Goal: Information Seeking & Learning: Learn about a topic

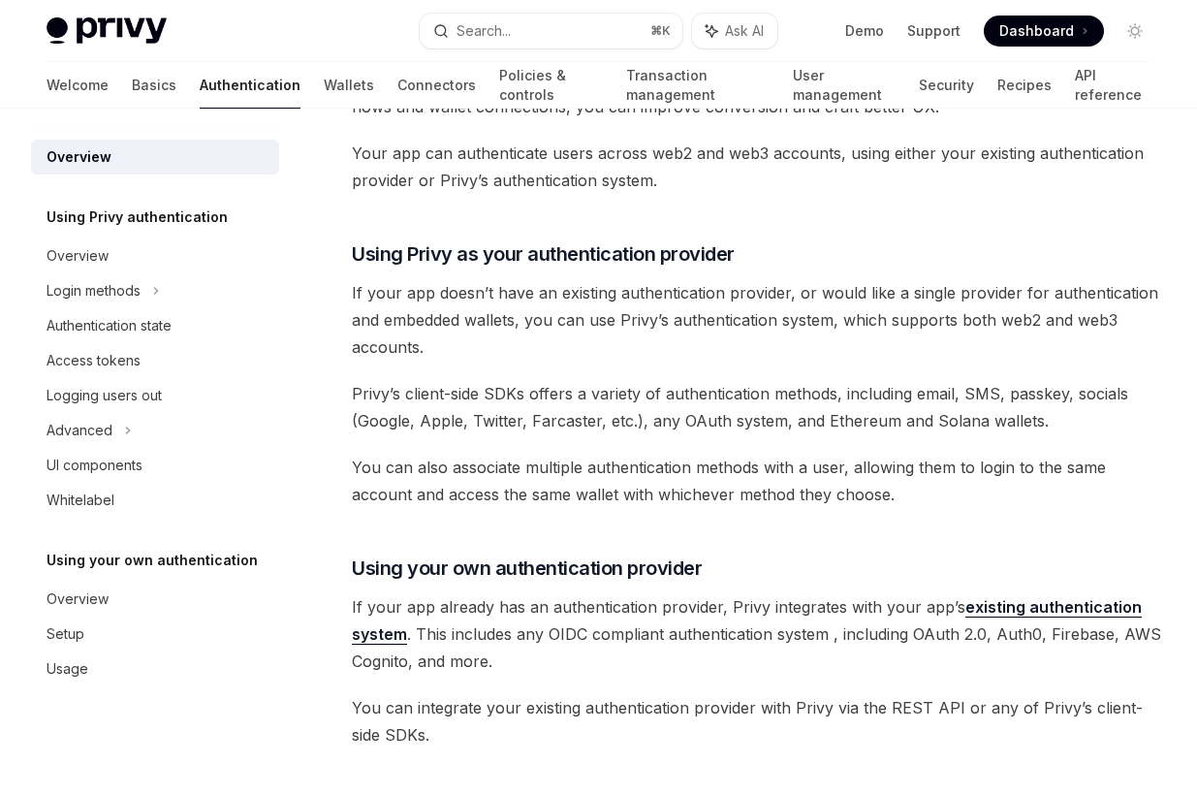
scroll to position [496, 0]
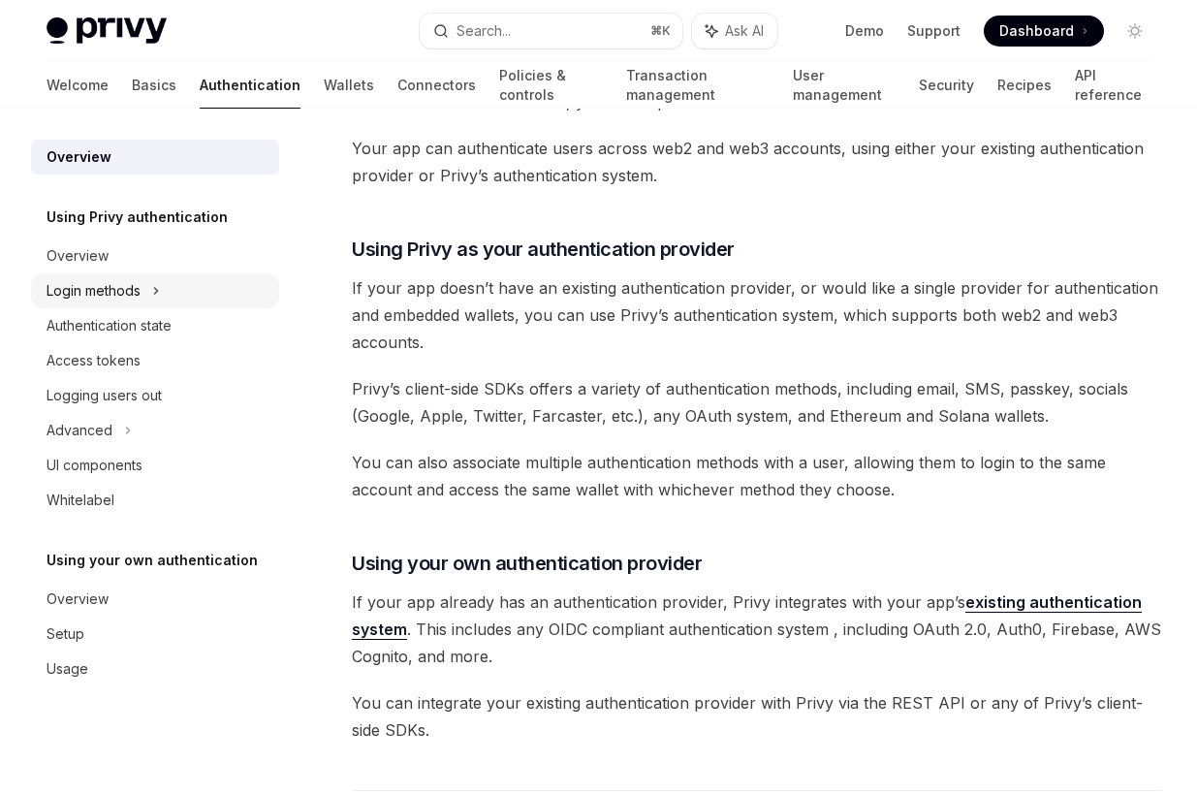
click at [143, 292] on div "Login methods" at bounding box center [155, 290] width 248 height 35
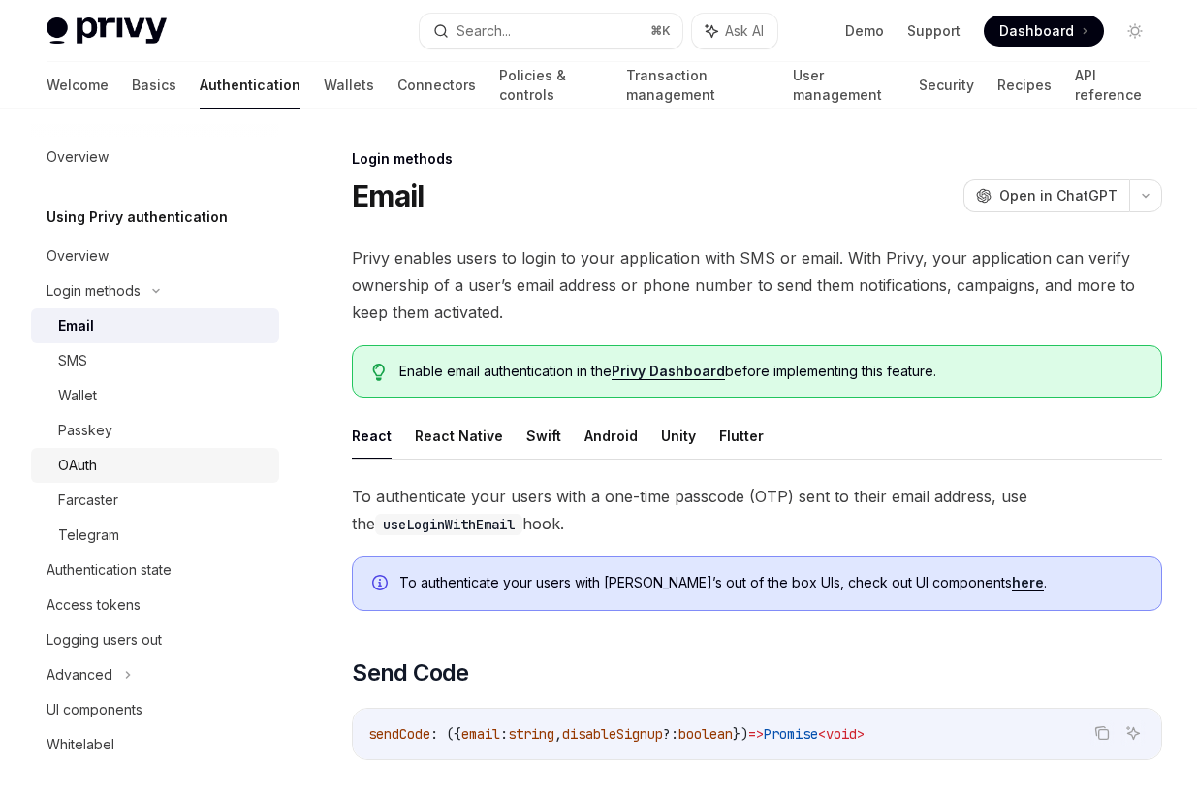
click at [113, 474] on div "OAuth" at bounding box center [162, 464] width 209 height 23
click at [110, 162] on div "Overview" at bounding box center [157, 156] width 221 height 23
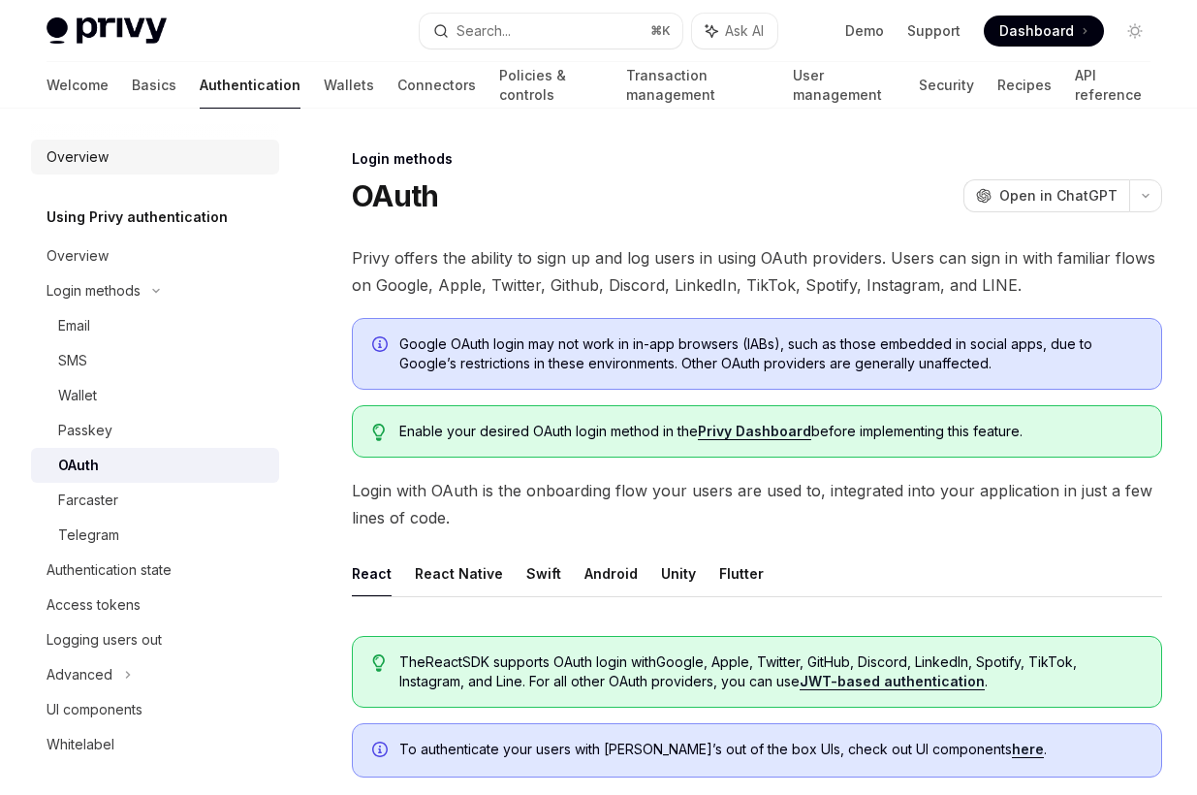
type textarea "*"
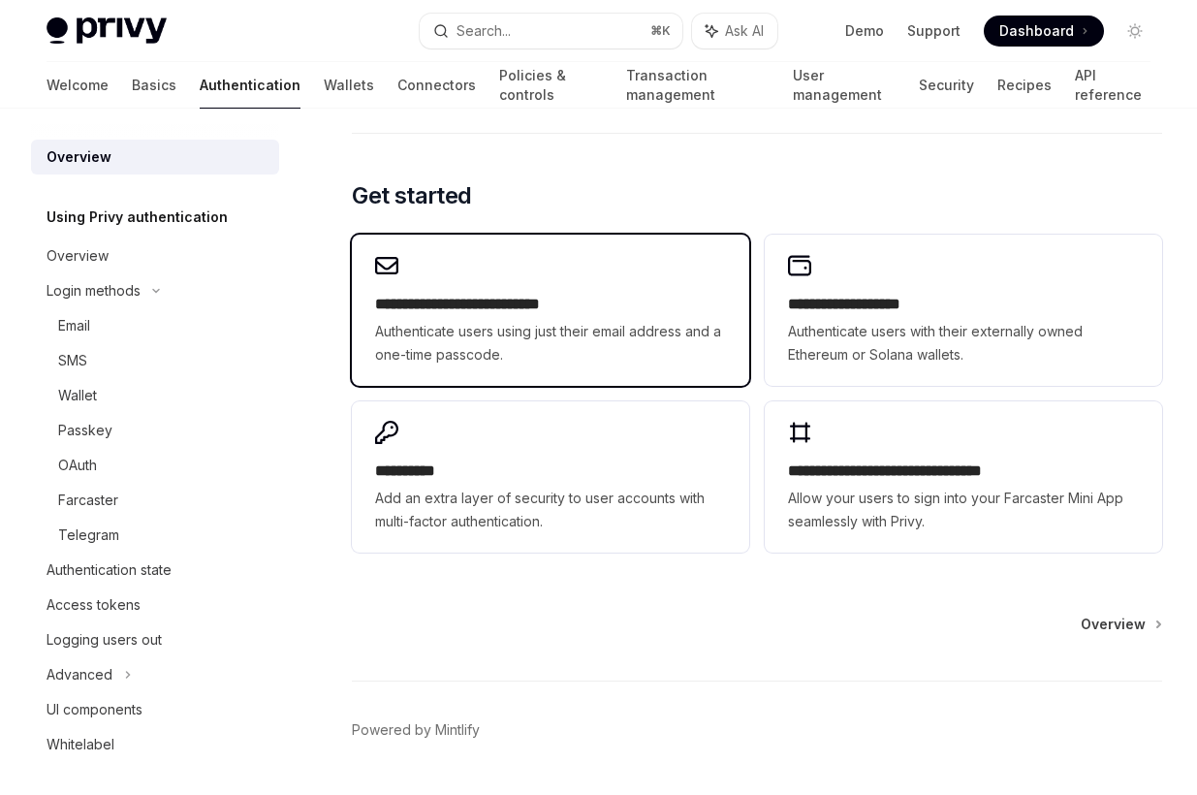
scroll to position [1475, 0]
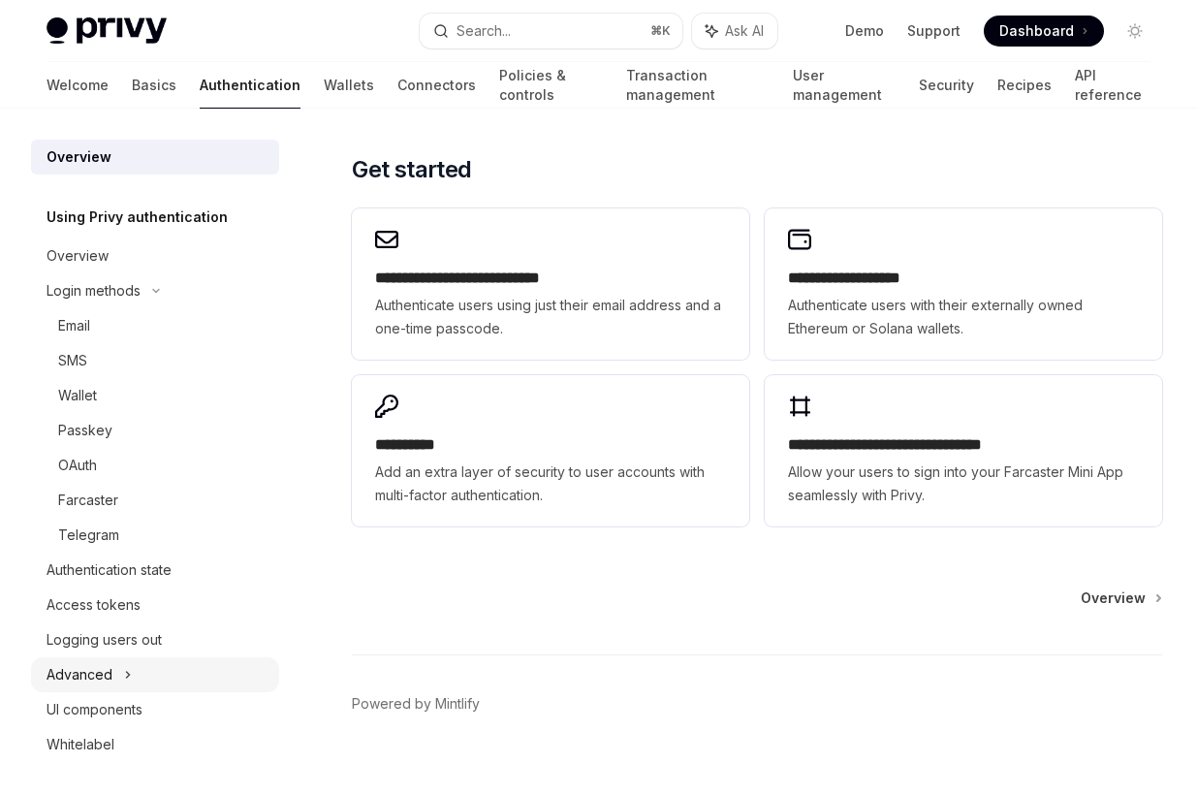
click at [128, 671] on icon at bounding box center [128, 674] width 8 height 23
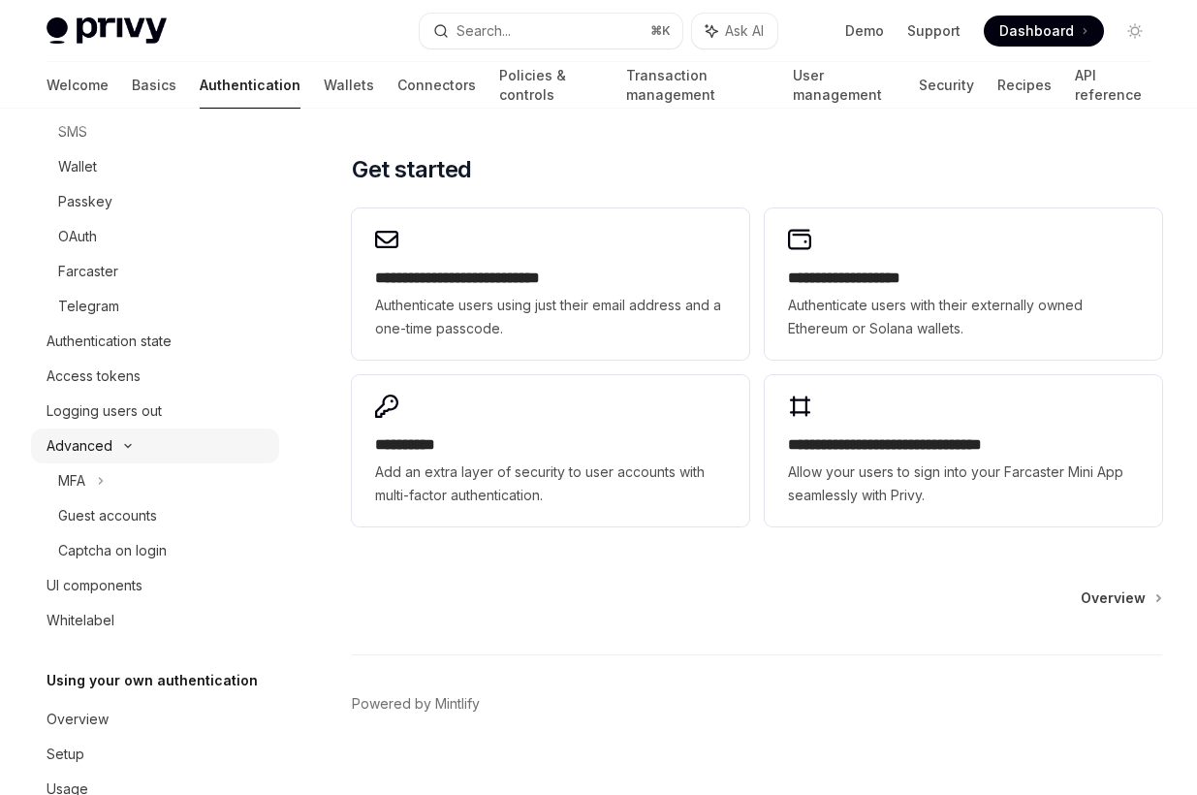
scroll to position [230, 0]
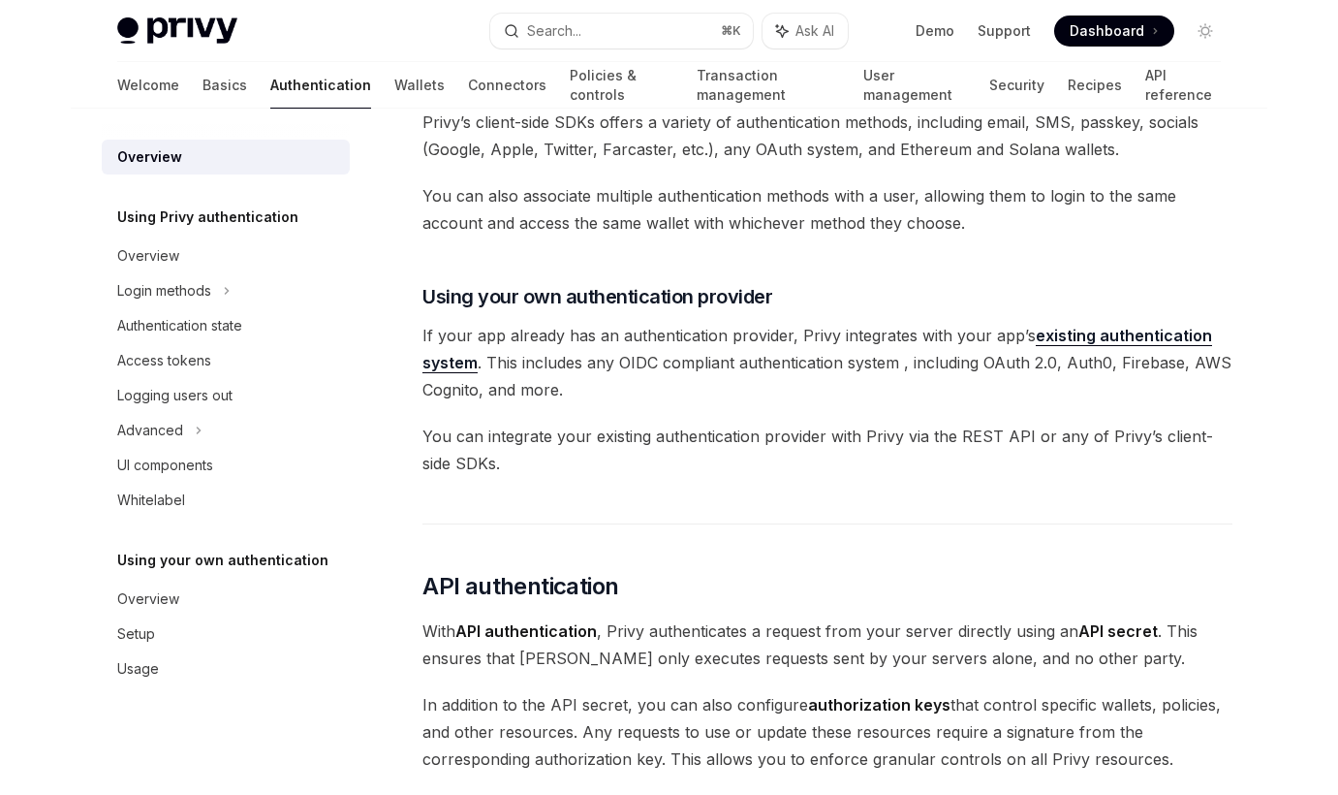
scroll to position [766, 0]
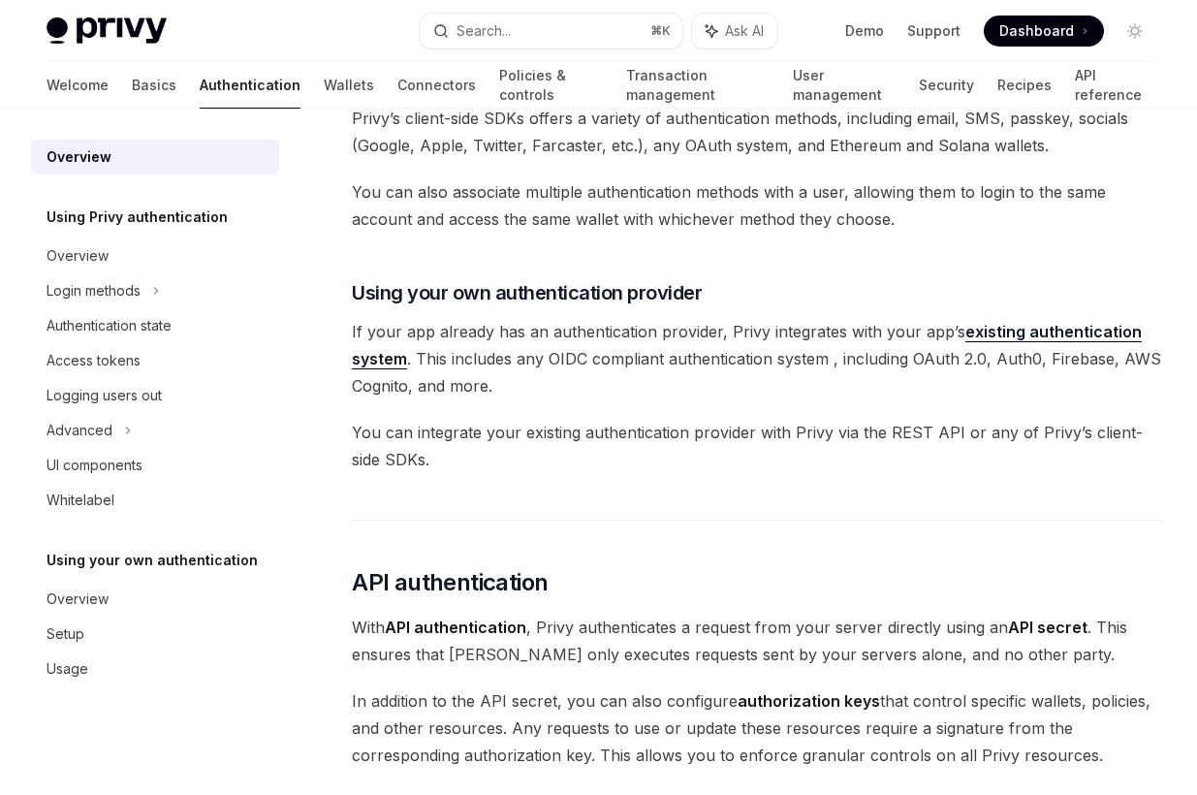
type textarea "*"
